Goal: Navigation & Orientation: Go to known website

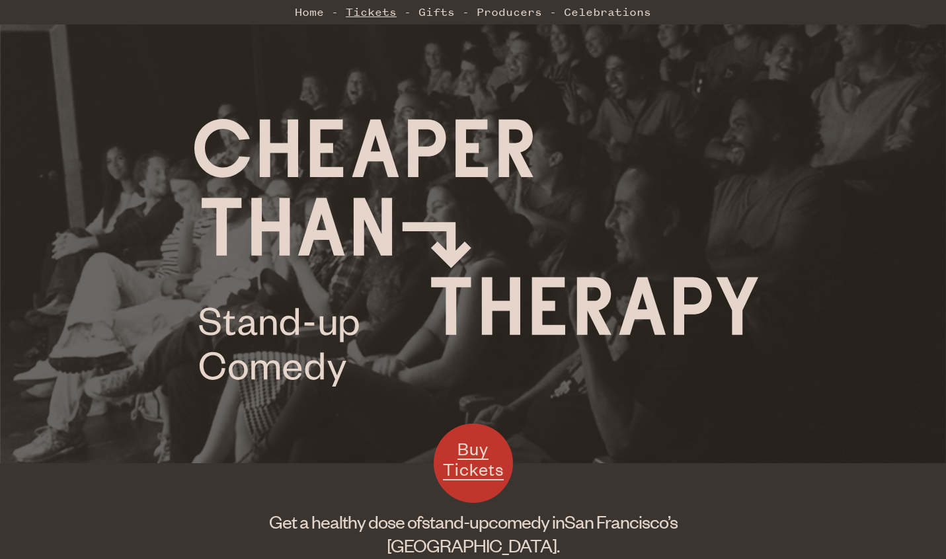
click at [375, 12] on link "Tickets" at bounding box center [371, 12] width 51 height 26
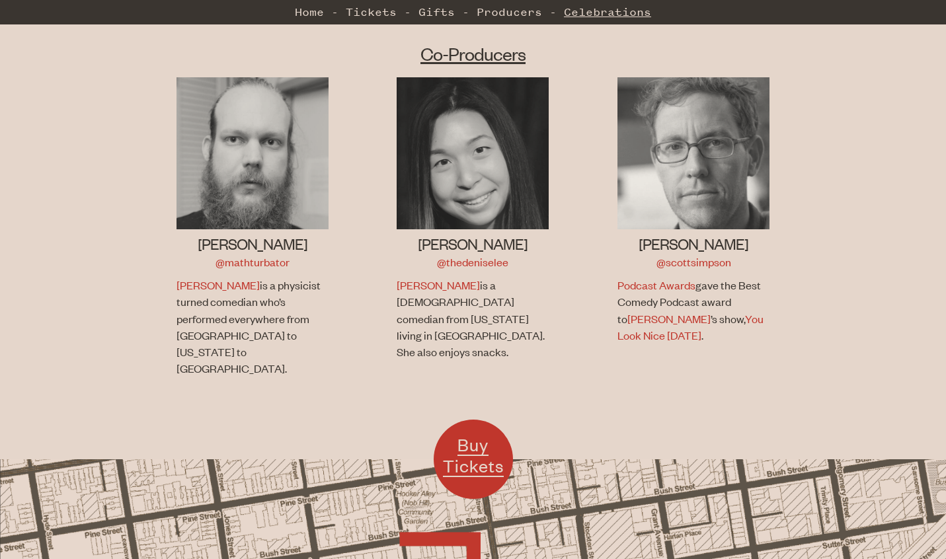
click at [594, 18] on link "Celebrations" at bounding box center [607, 12] width 87 height 26
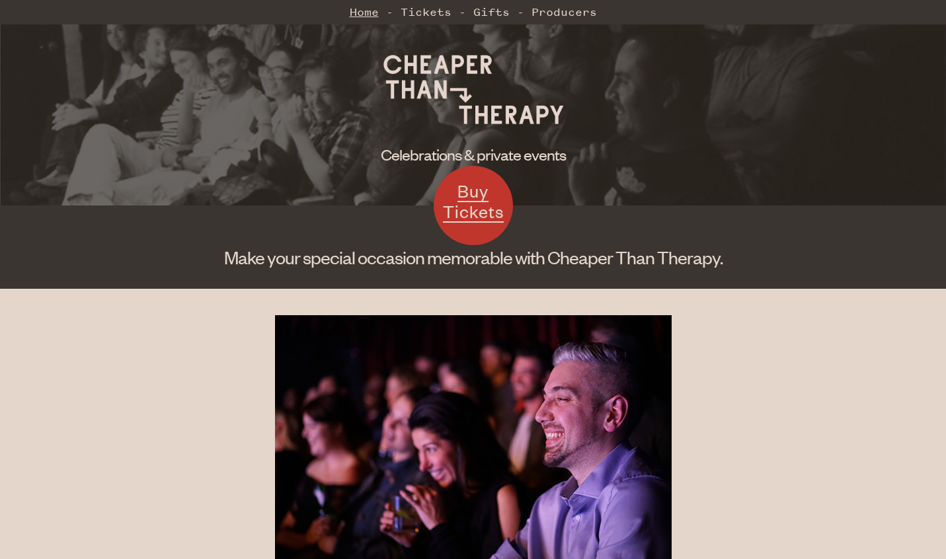
click at [356, 5] on link "Home" at bounding box center [364, 12] width 29 height 26
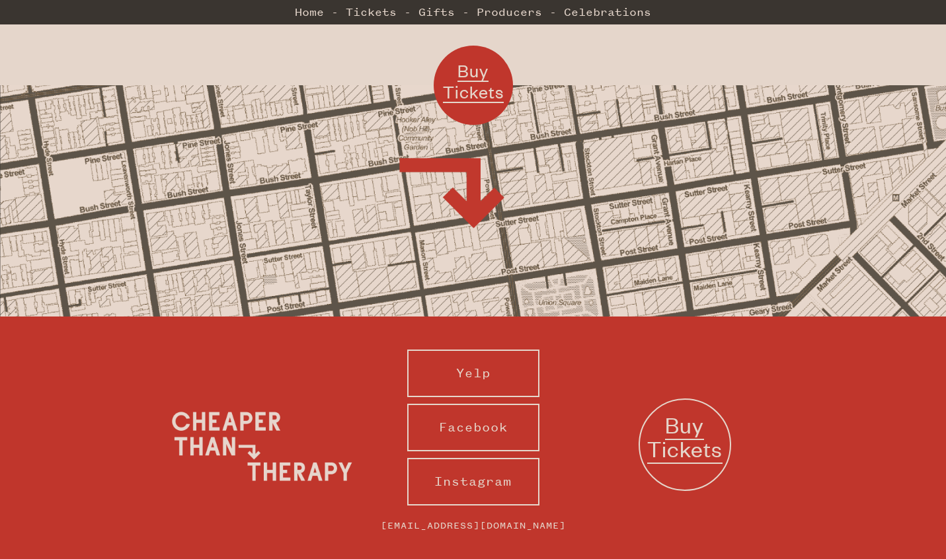
scroll to position [1272, 0]
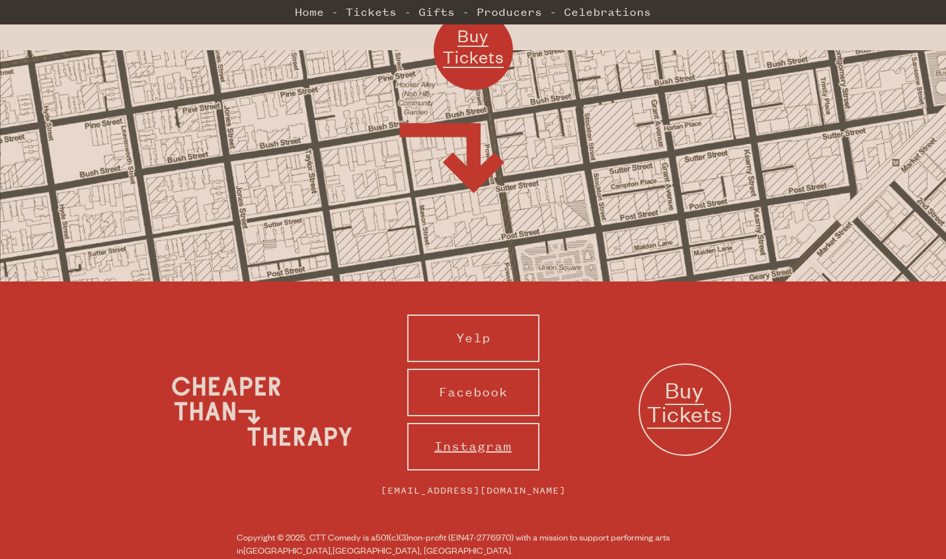
click at [476, 423] on link "Instagram" at bounding box center [473, 447] width 132 height 48
